Goal: Information Seeking & Learning: Learn about a topic

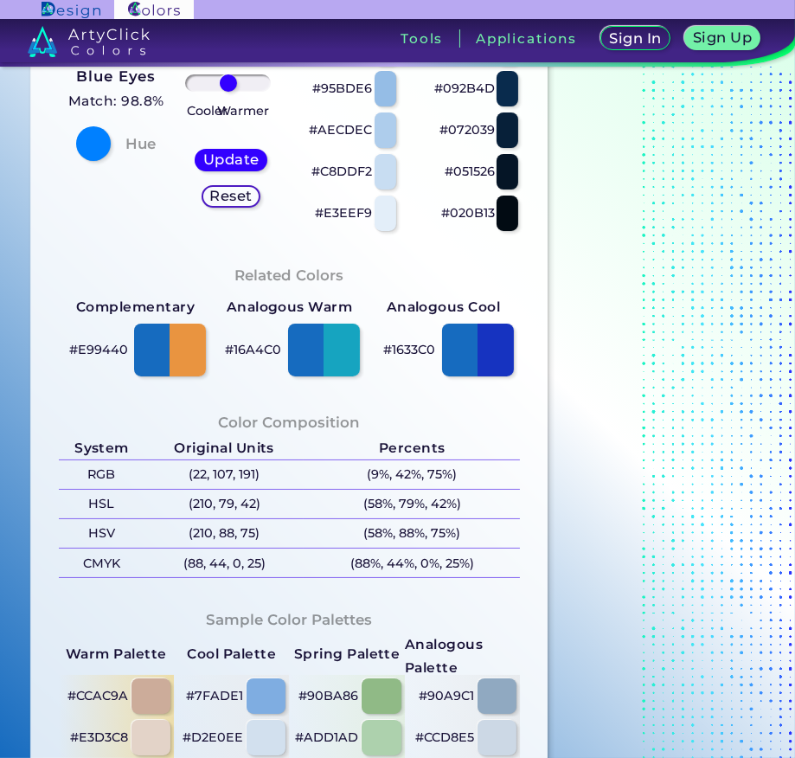
scroll to position [401, 0]
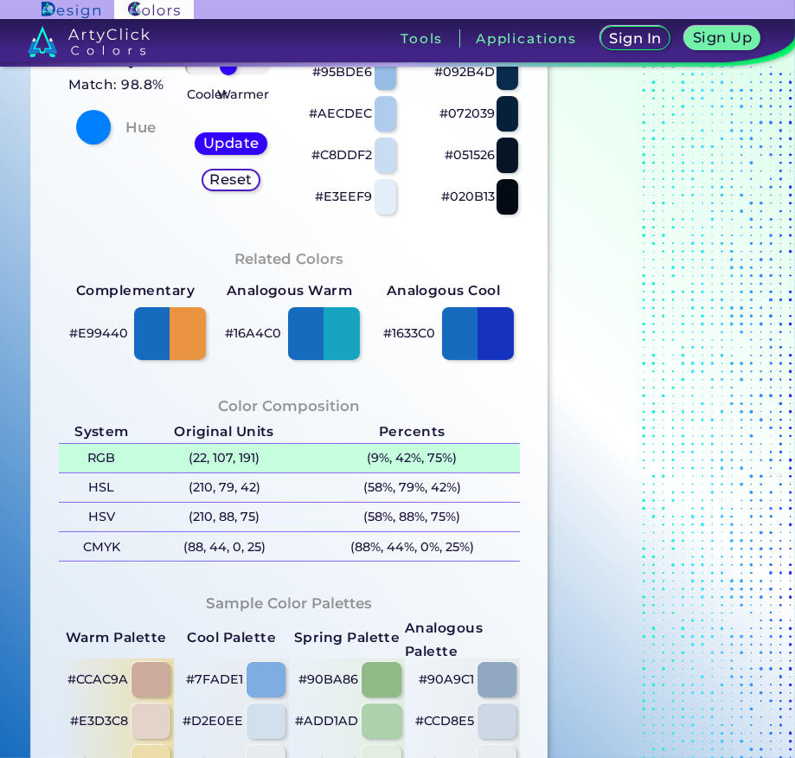
click at [196, 460] on p "(22, 107, 191)" at bounding box center [223, 458] width 159 height 29
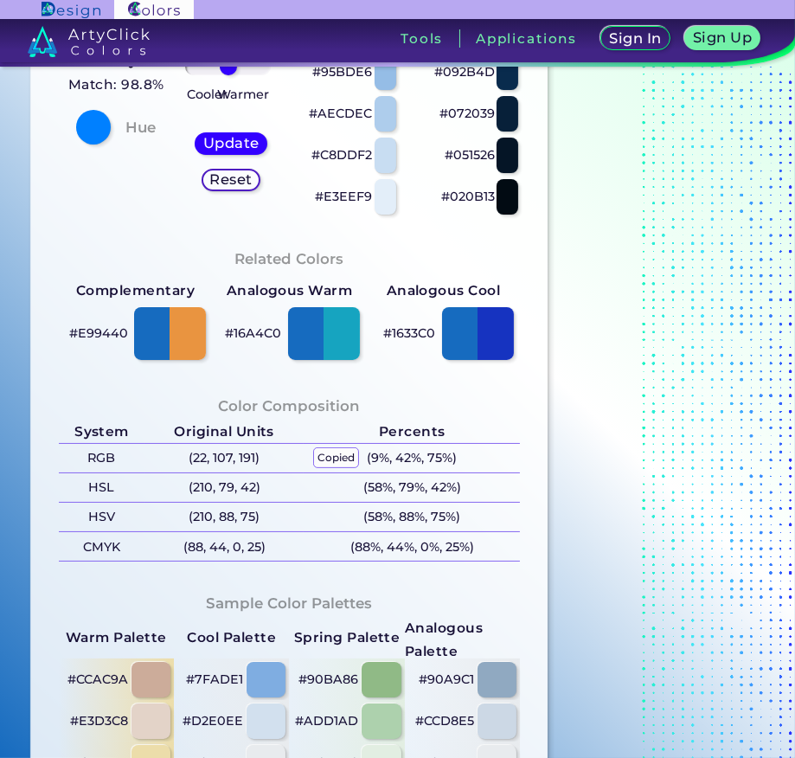
scroll to position [0, 0]
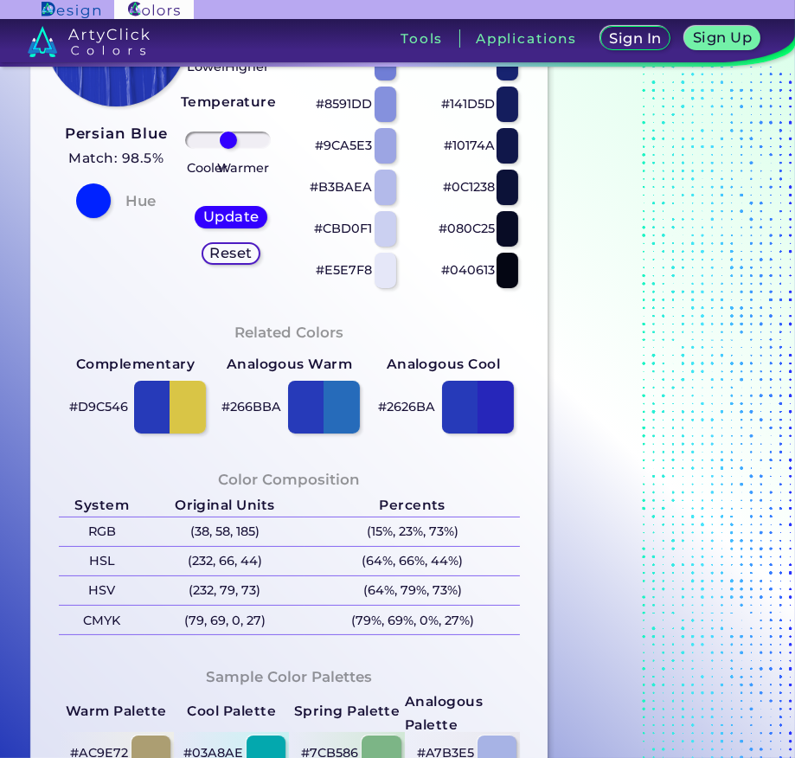
scroll to position [339, 0]
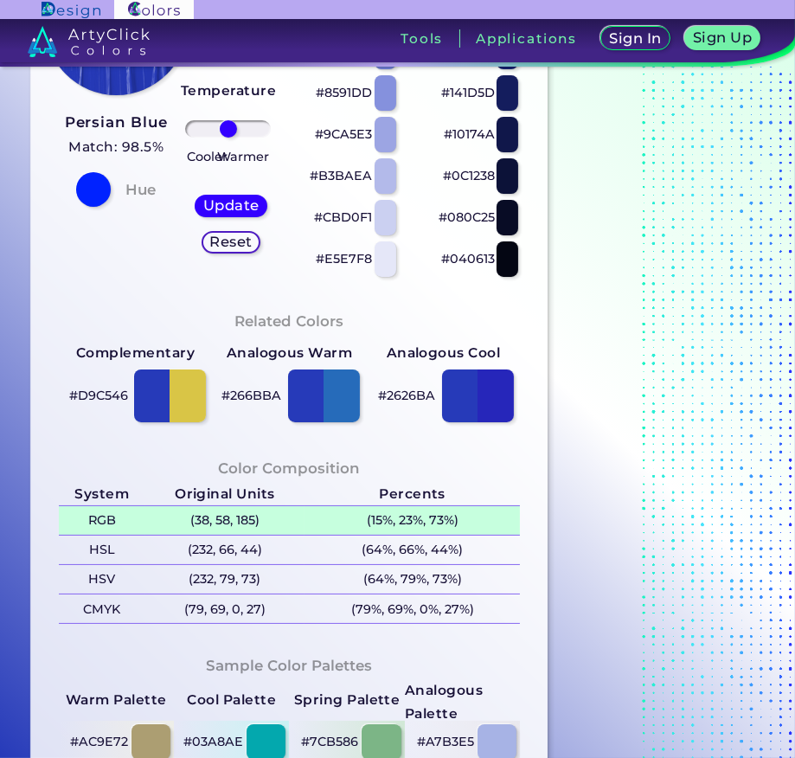
click at [212, 515] on p "(38, 58, 185)" at bounding box center [224, 520] width 159 height 29
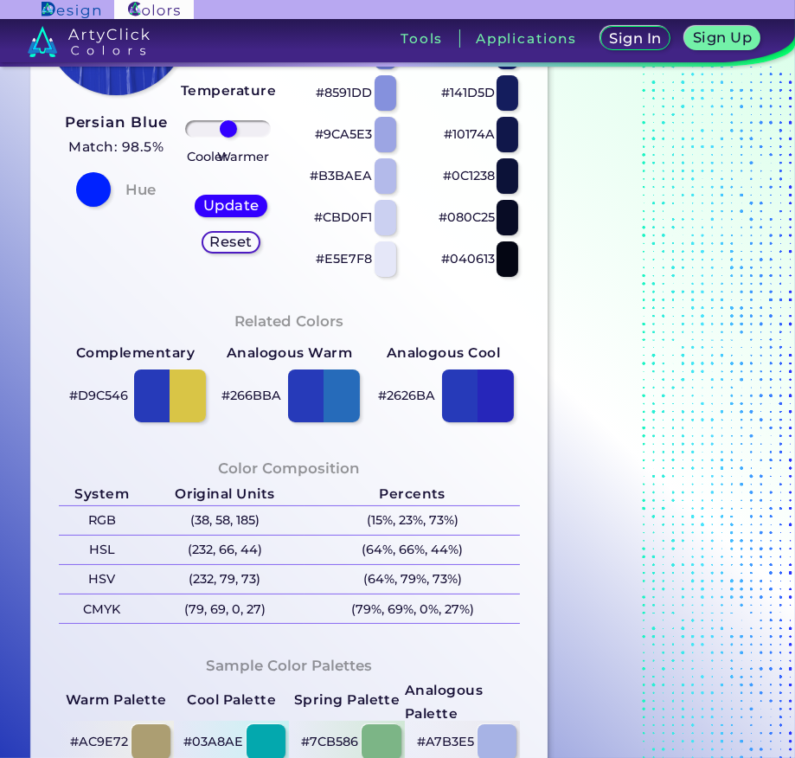
scroll to position [0, 0]
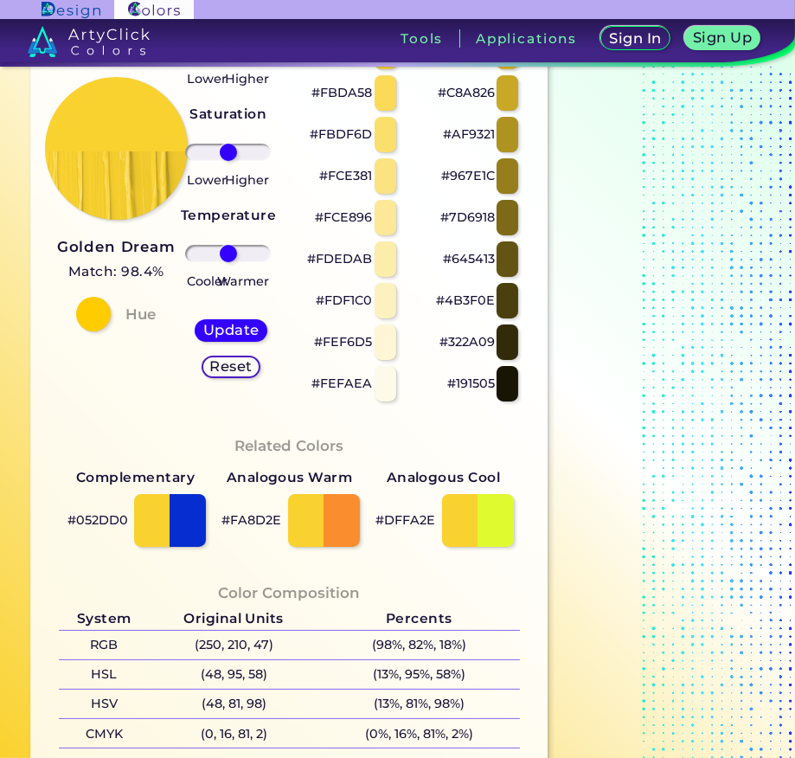
scroll to position [232, 0]
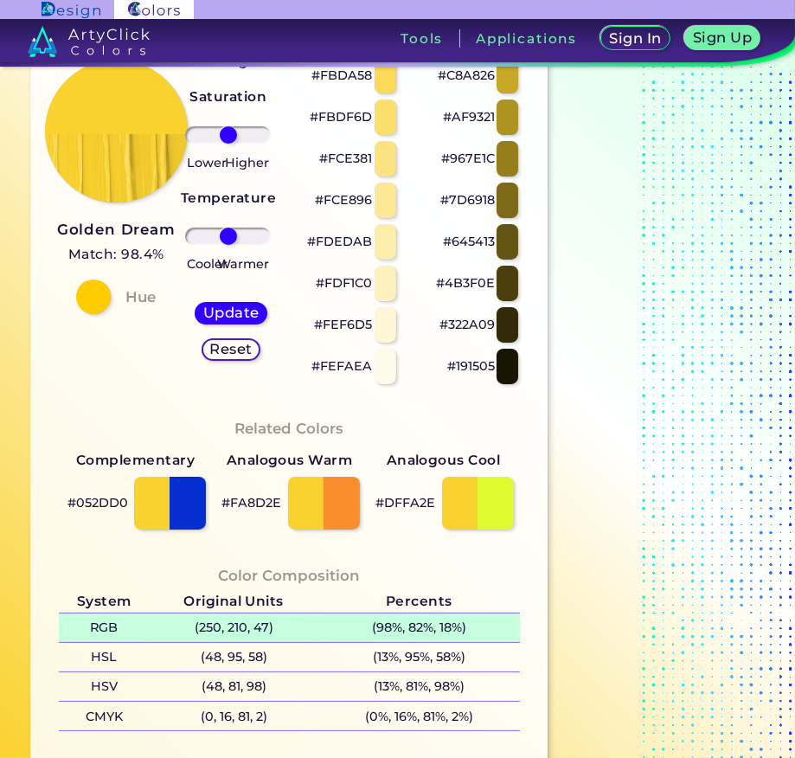
click at [216, 638] on p "(250, 210, 47)" at bounding box center [234, 627] width 168 height 29
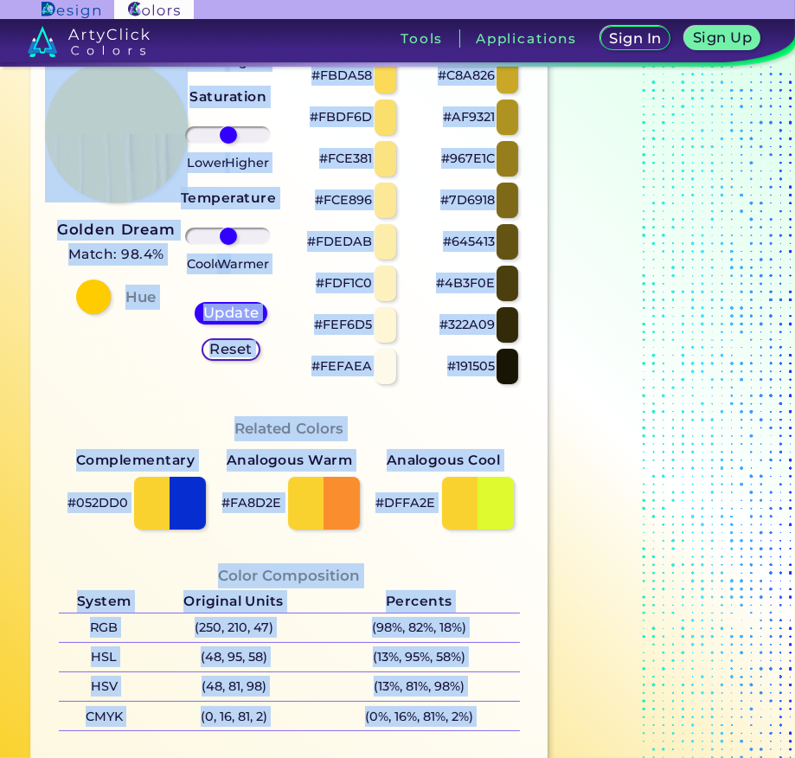
drag, startPoint x: 785, startPoint y: 157, endPoint x: 795, endPoint y: 63, distance: 94.9
click at [794, 63] on html "Sign In Sign Up My Profile My Details Color Palettes Sign Out Tools Application…" at bounding box center [397, 379] width 795 height 758
click at [765, 176] on div at bounding box center [663, 484] width 216 height 1271
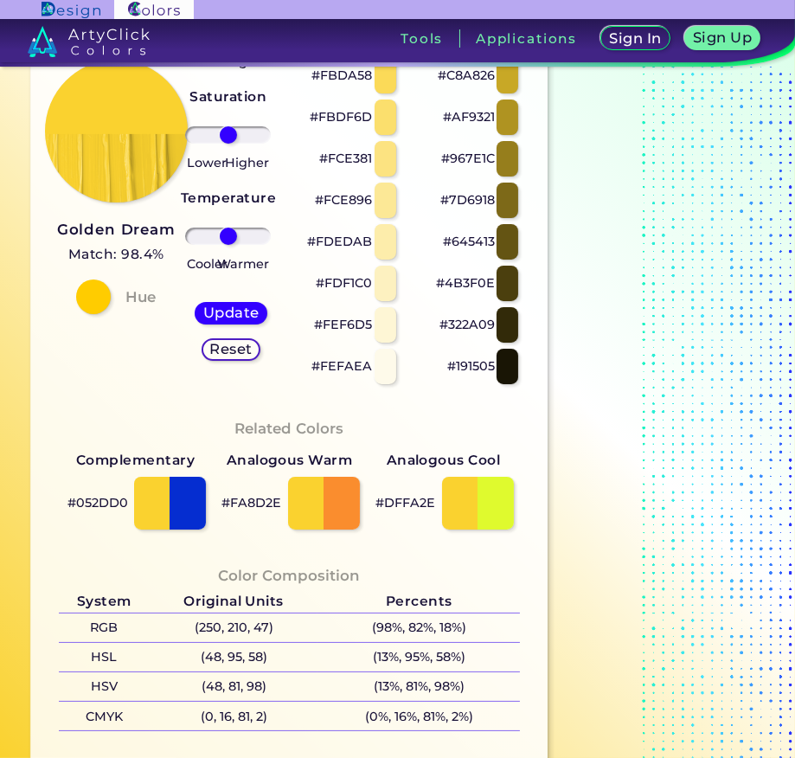
scroll to position [0, 0]
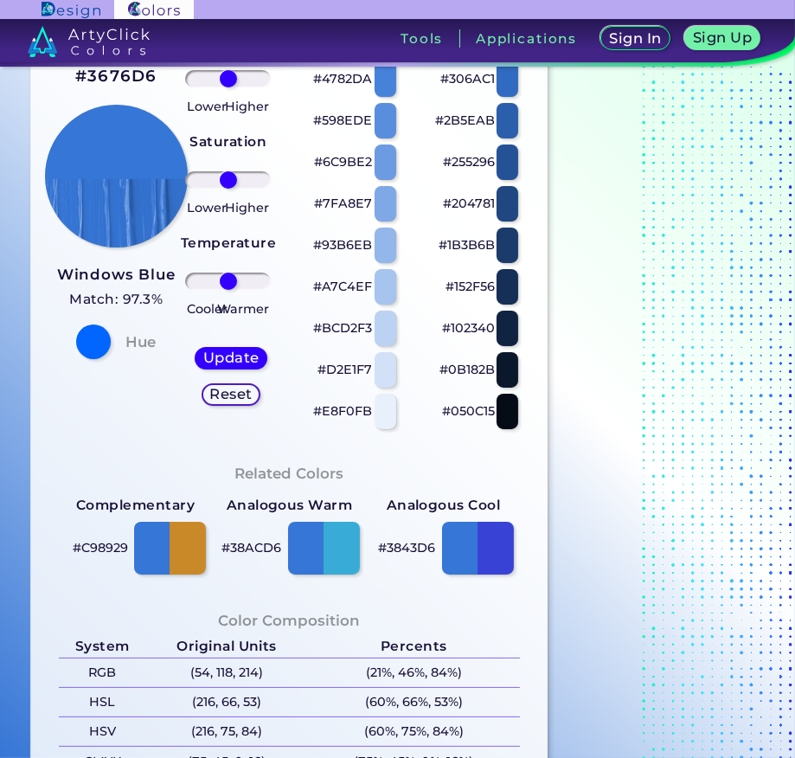
scroll to position [209, 0]
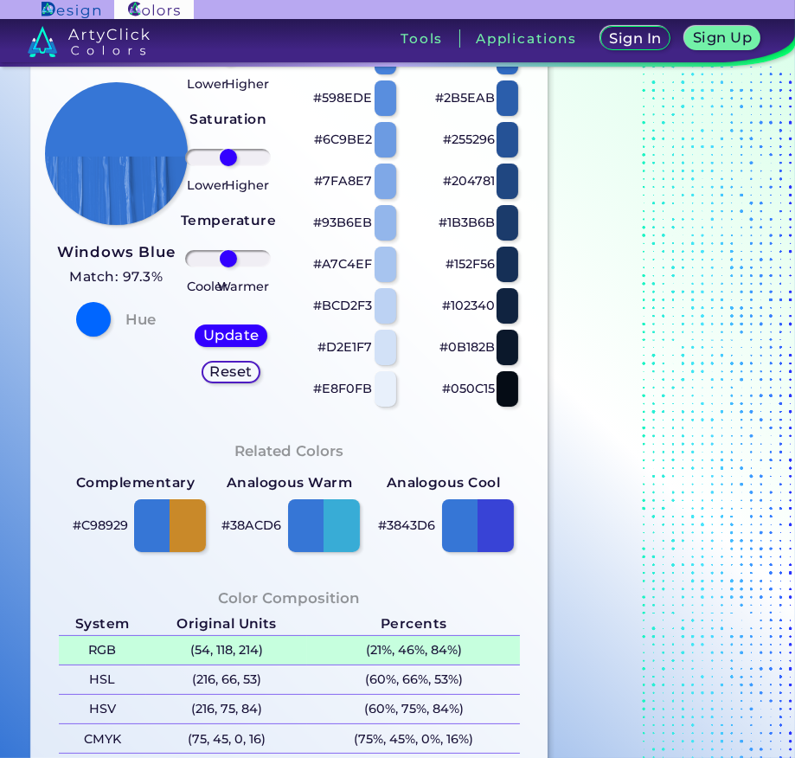
click at [210, 648] on p "(54, 118, 214)" at bounding box center [226, 650] width 161 height 29
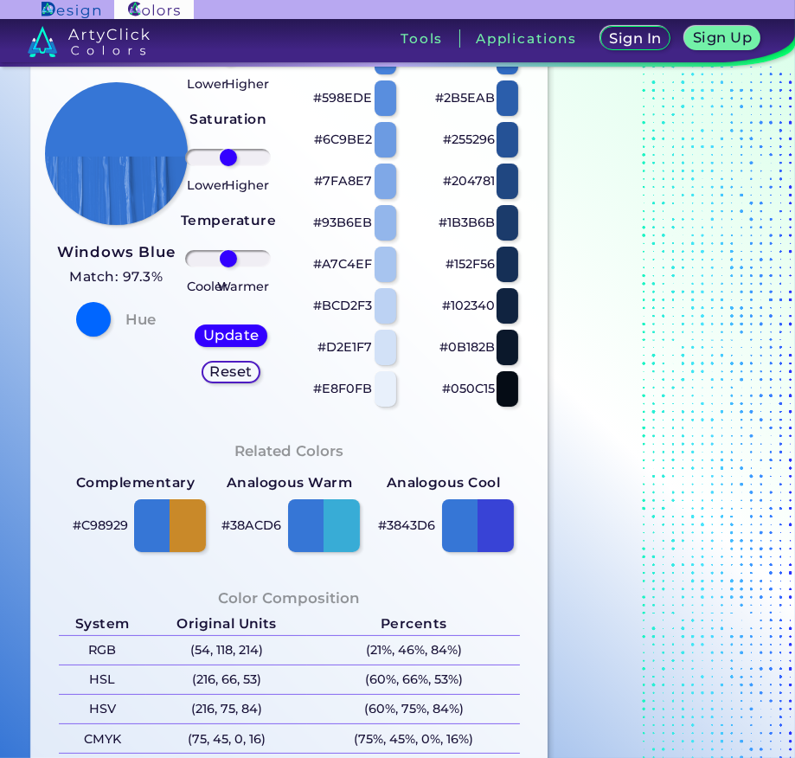
scroll to position [0, 0]
